Goal: Task Accomplishment & Management: Manage account settings

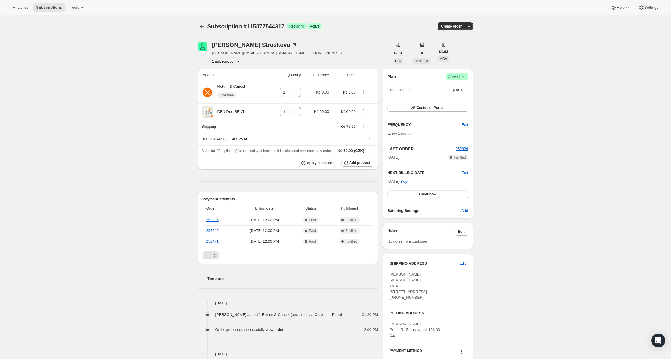
click at [464, 76] on icon at bounding box center [463, 77] width 6 height 6
click at [461, 97] on span "Cancel subscription" at bounding box center [455, 98] width 33 height 4
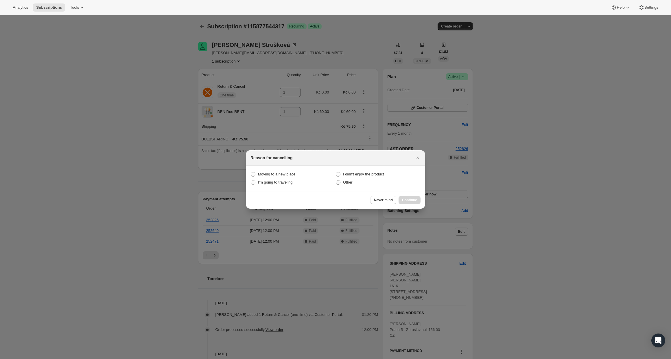
click at [345, 182] on span "Other" at bounding box center [348, 182] width 10 height 4
click at [336, 180] on input "Other" at bounding box center [336, 180] width 0 height 0
radio input "true"
click at [413, 200] on span "Continue" at bounding box center [409, 200] width 15 height 5
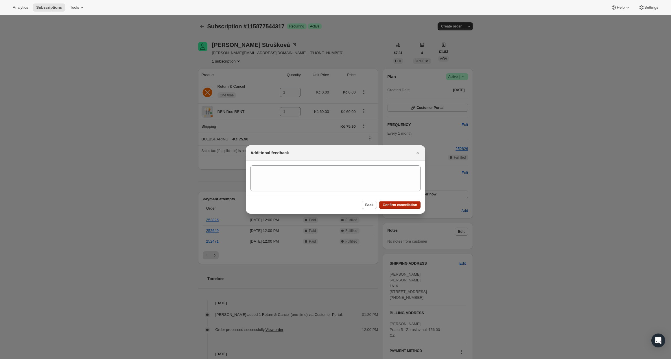
click at [409, 205] on span "Confirm cancellation" at bounding box center [400, 205] width 34 height 5
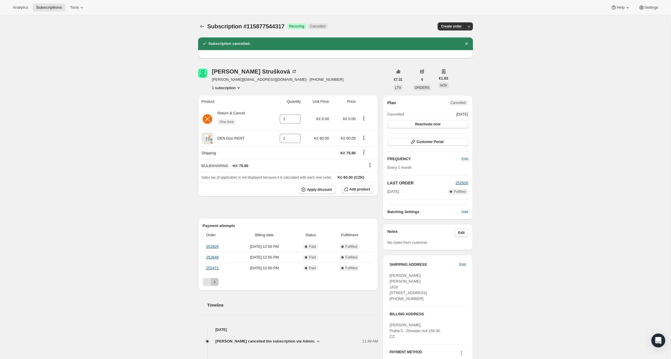
click at [216, 283] on icon "Next" at bounding box center [215, 282] width 6 height 6
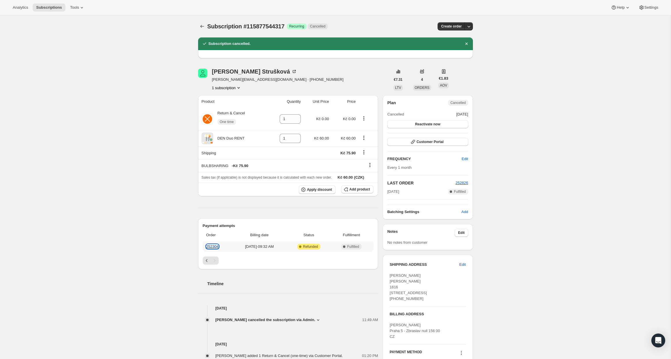
click at [210, 246] on link "252304" at bounding box center [212, 246] width 12 height 4
